Goal: Navigation & Orientation: Find specific page/section

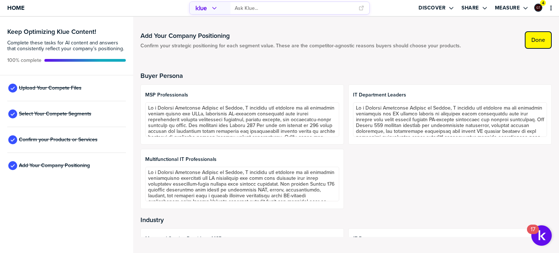
click at [546, 41] on button "Done" at bounding box center [537, 39] width 27 height 17
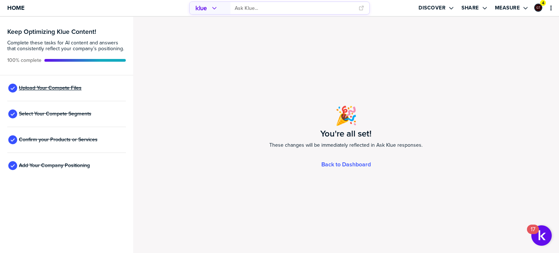
click at [57, 85] on span "Upload Your Compete Files" at bounding box center [50, 88] width 63 height 6
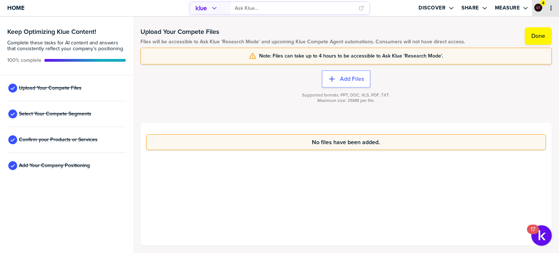
click at [551, 10] on icon "primary" at bounding box center [551, 8] width 6 height 6
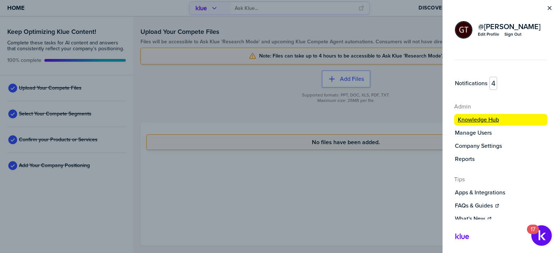
click at [481, 118] on label "Knowledge Hub" at bounding box center [477, 119] width 41 height 7
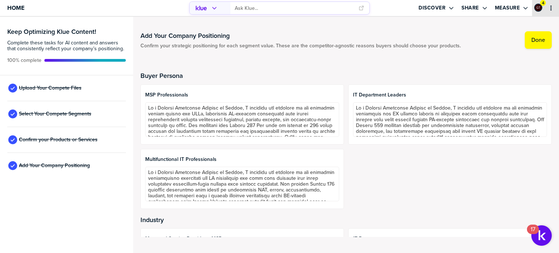
click at [551, 11] on div "4" at bounding box center [545, 8] width 27 height 16
click at [551, 7] on icon "primary" at bounding box center [551, 8] width 6 height 6
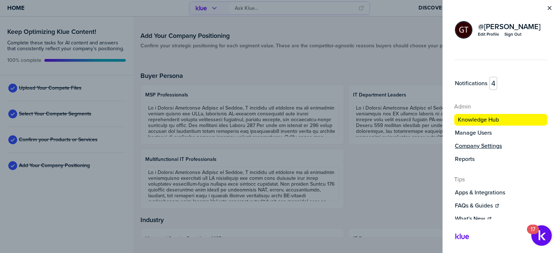
click at [479, 143] on label "Company Settings" at bounding box center [478, 145] width 47 height 7
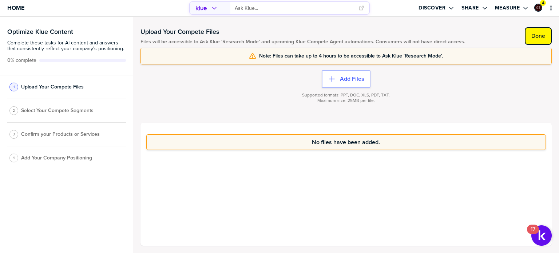
click at [543, 34] on label "Done" at bounding box center [538, 35] width 14 height 7
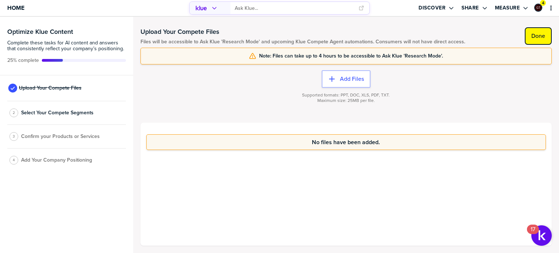
click at [549, 40] on button "Done" at bounding box center [537, 35] width 27 height 17
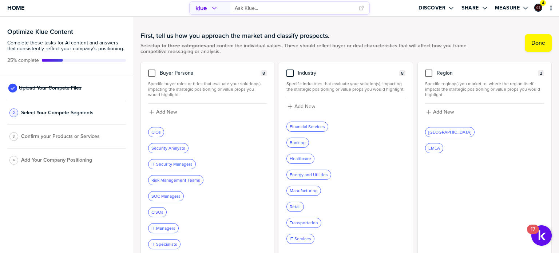
click at [288, 74] on div at bounding box center [289, 72] width 7 height 7
click at [290, 69] on input "checkbox" at bounding box center [290, 69] width 0 height 0
click at [150, 71] on div at bounding box center [151, 72] width 7 height 7
click at [152, 69] on input "checkbox" at bounding box center [152, 69] width 0 height 0
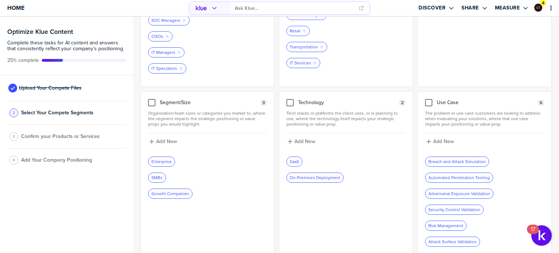
scroll to position [180, 0]
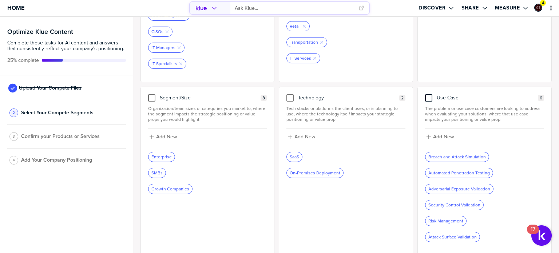
click at [425, 98] on div at bounding box center [428, 97] width 7 height 7
click at [428, 94] on input "checkbox" at bounding box center [428, 94] width 0 height 0
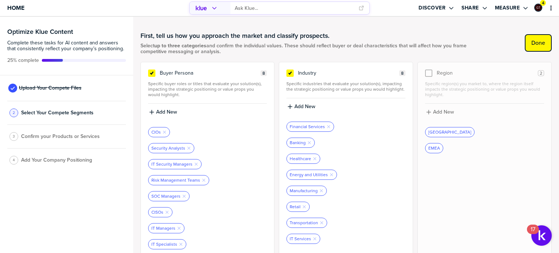
click at [533, 46] on button "Done" at bounding box center [537, 42] width 27 height 17
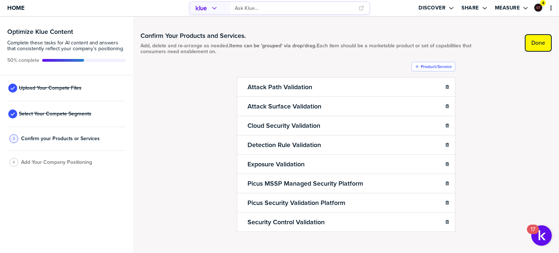
click at [531, 48] on button "Done" at bounding box center [537, 42] width 27 height 17
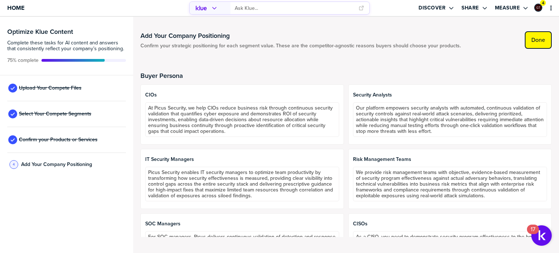
click at [541, 36] on button "Done" at bounding box center [537, 39] width 27 height 17
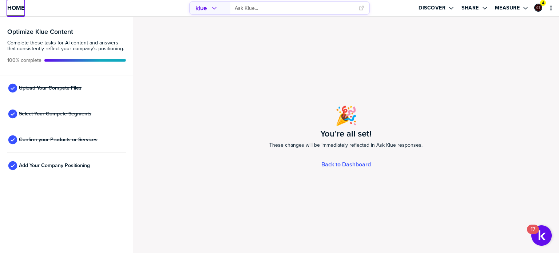
click at [13, 6] on span "Home" at bounding box center [15, 8] width 17 height 6
